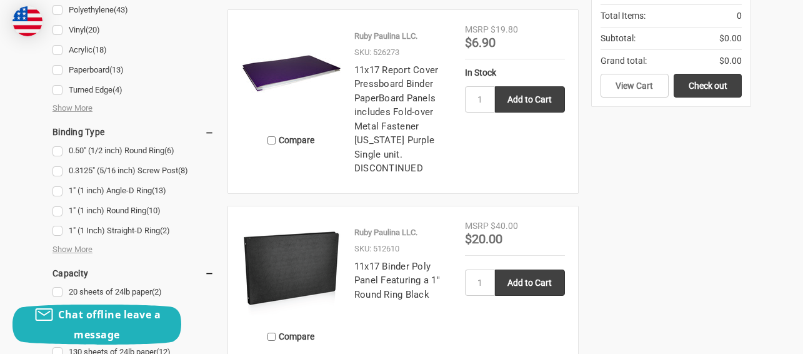
scroll to position [437, 0]
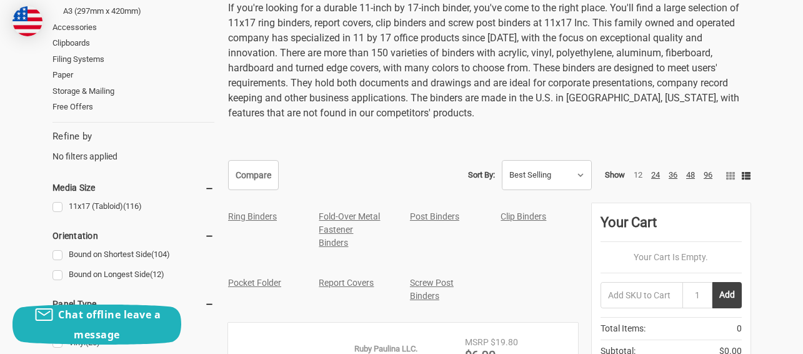
click at [264, 214] on link "Ring Binders" at bounding box center [252, 216] width 49 height 10
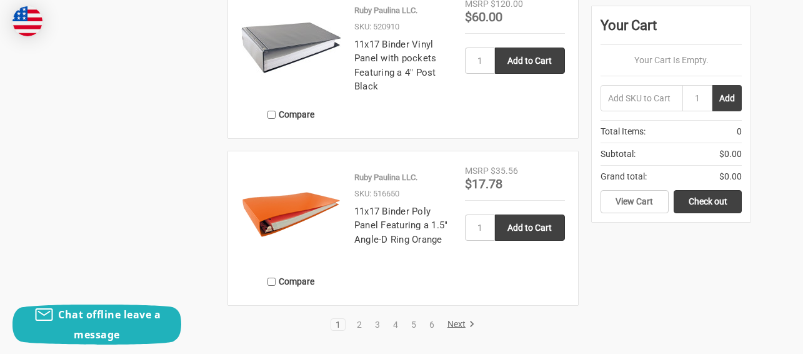
scroll to position [2062, 0]
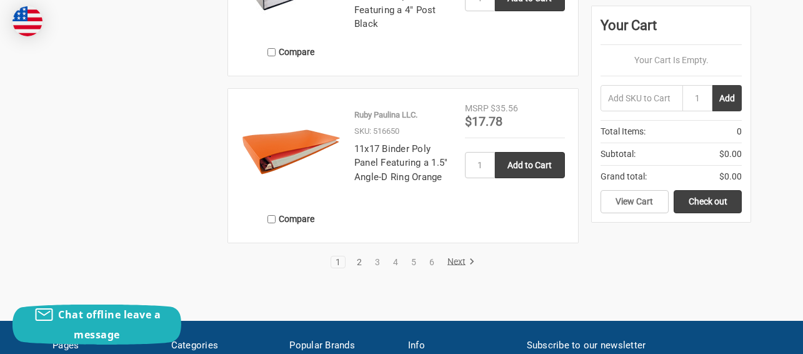
click at [357, 262] on link "2" at bounding box center [359, 261] width 14 height 9
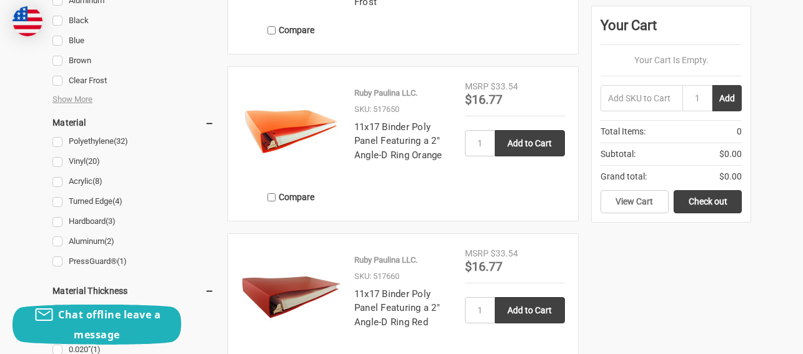
scroll to position [1187, 0]
